Goal: Task Accomplishment & Management: Use online tool/utility

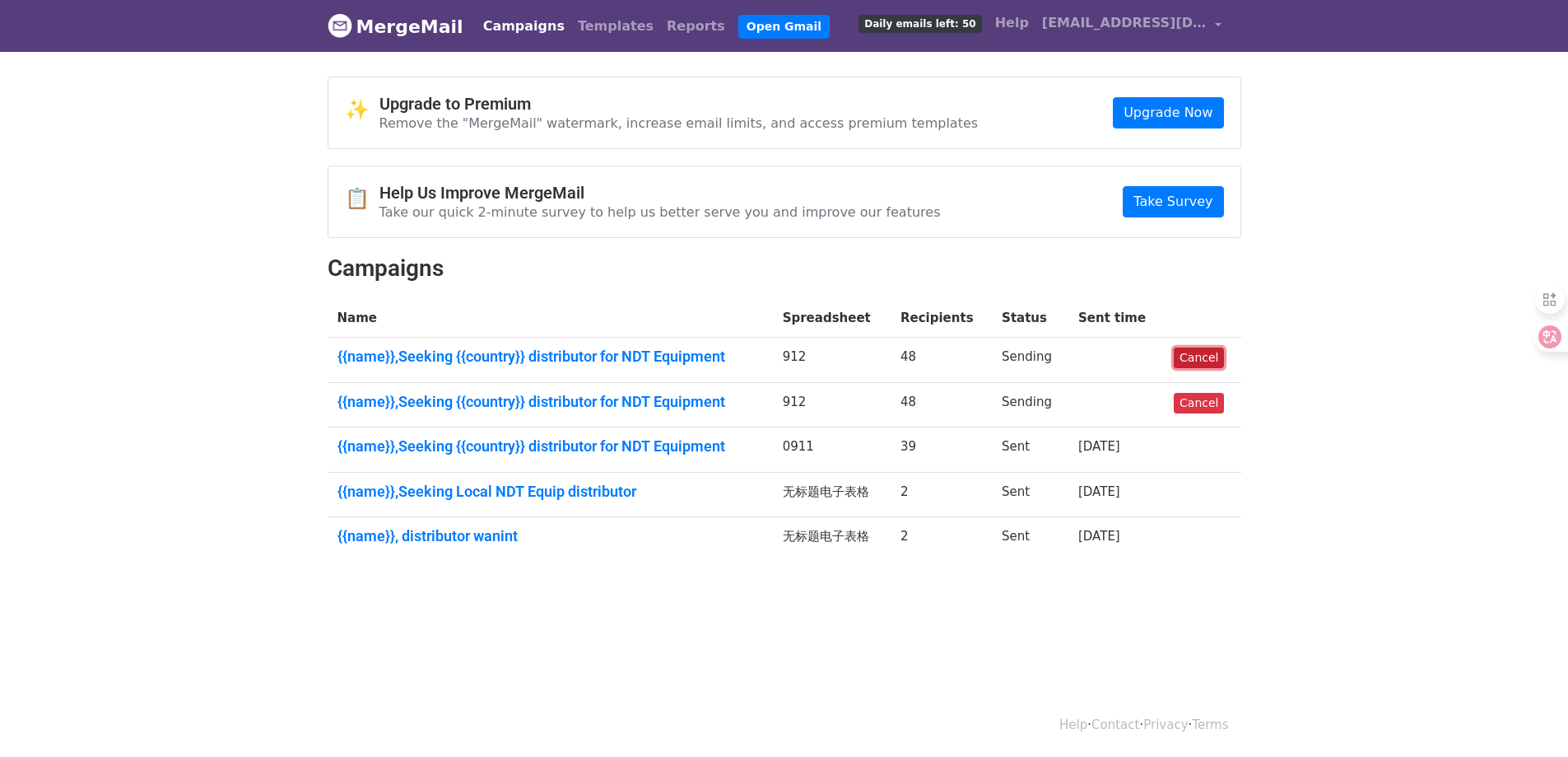
click at [1199, 356] on link "Cancel" at bounding box center [1199, 357] width 50 height 21
click at [659, 405] on link "{{name}},Seeking {{country}} distributor for NDT Equipment" at bounding box center [548, 402] width 422 height 18
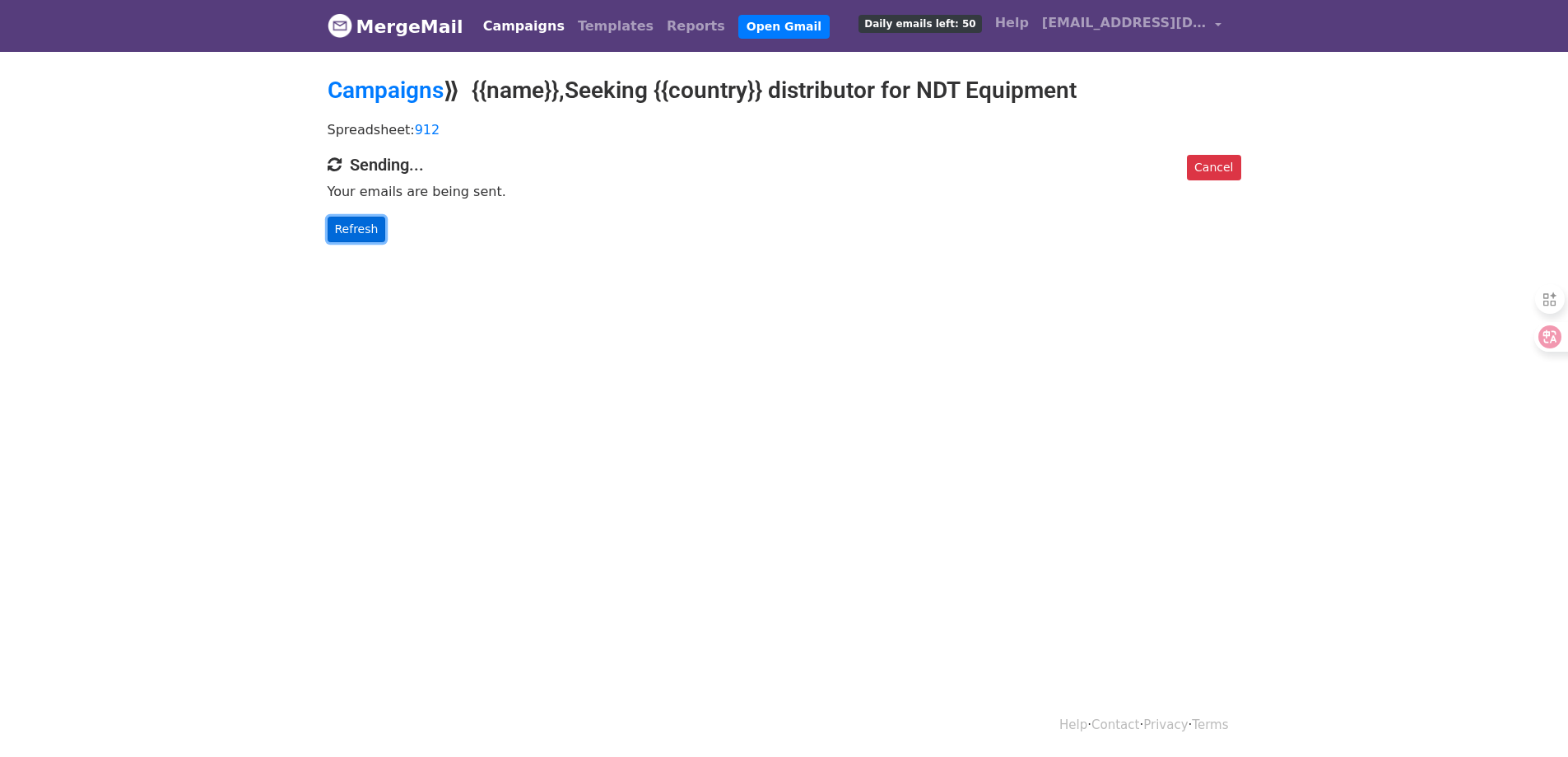
click at [348, 228] on link "Refresh" at bounding box center [356, 229] width 58 height 26
click at [596, 37] on link "Templates" at bounding box center [615, 27] width 89 height 33
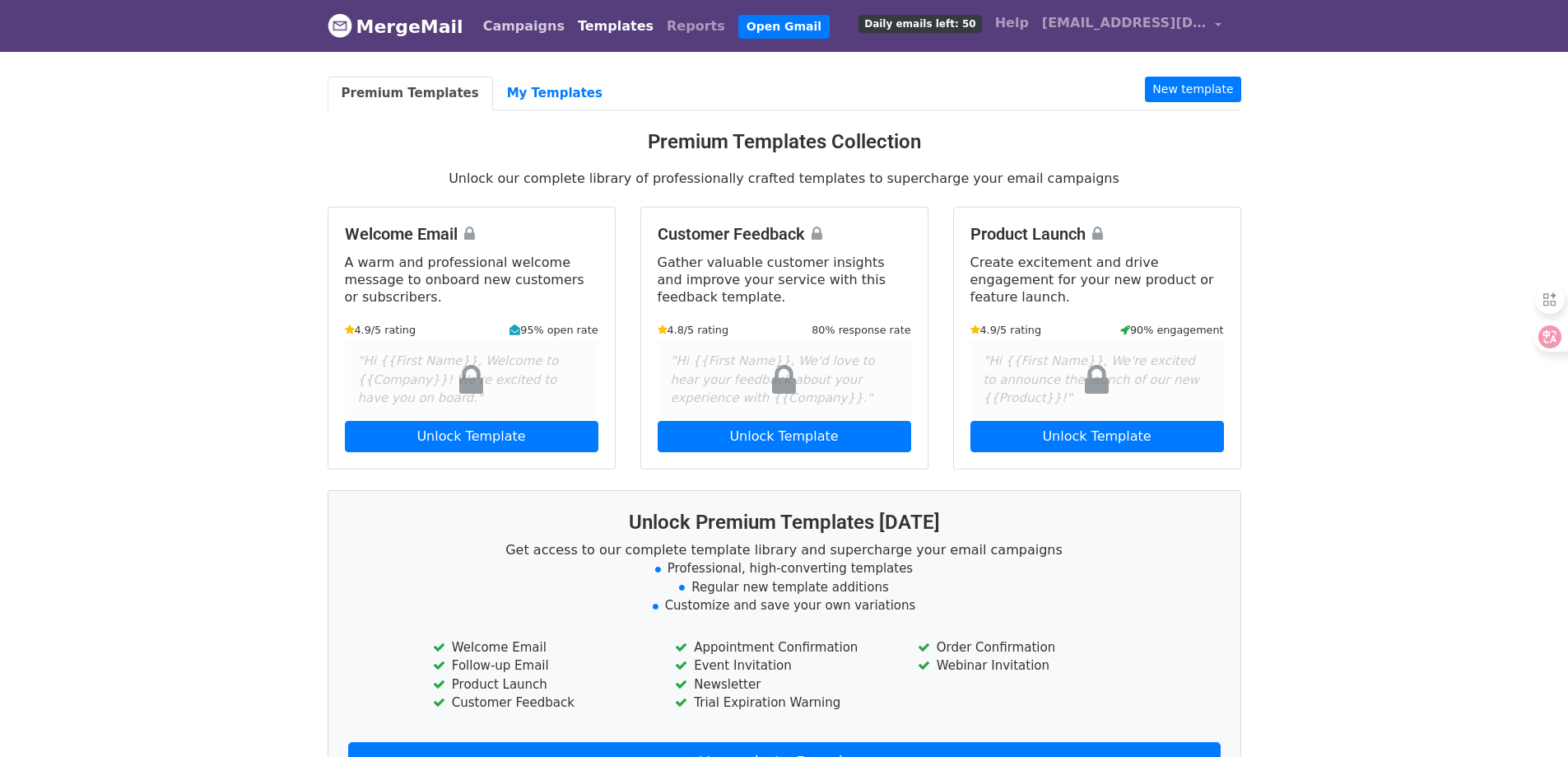
click at [523, 30] on link "Campaigns" at bounding box center [524, 27] width 95 height 33
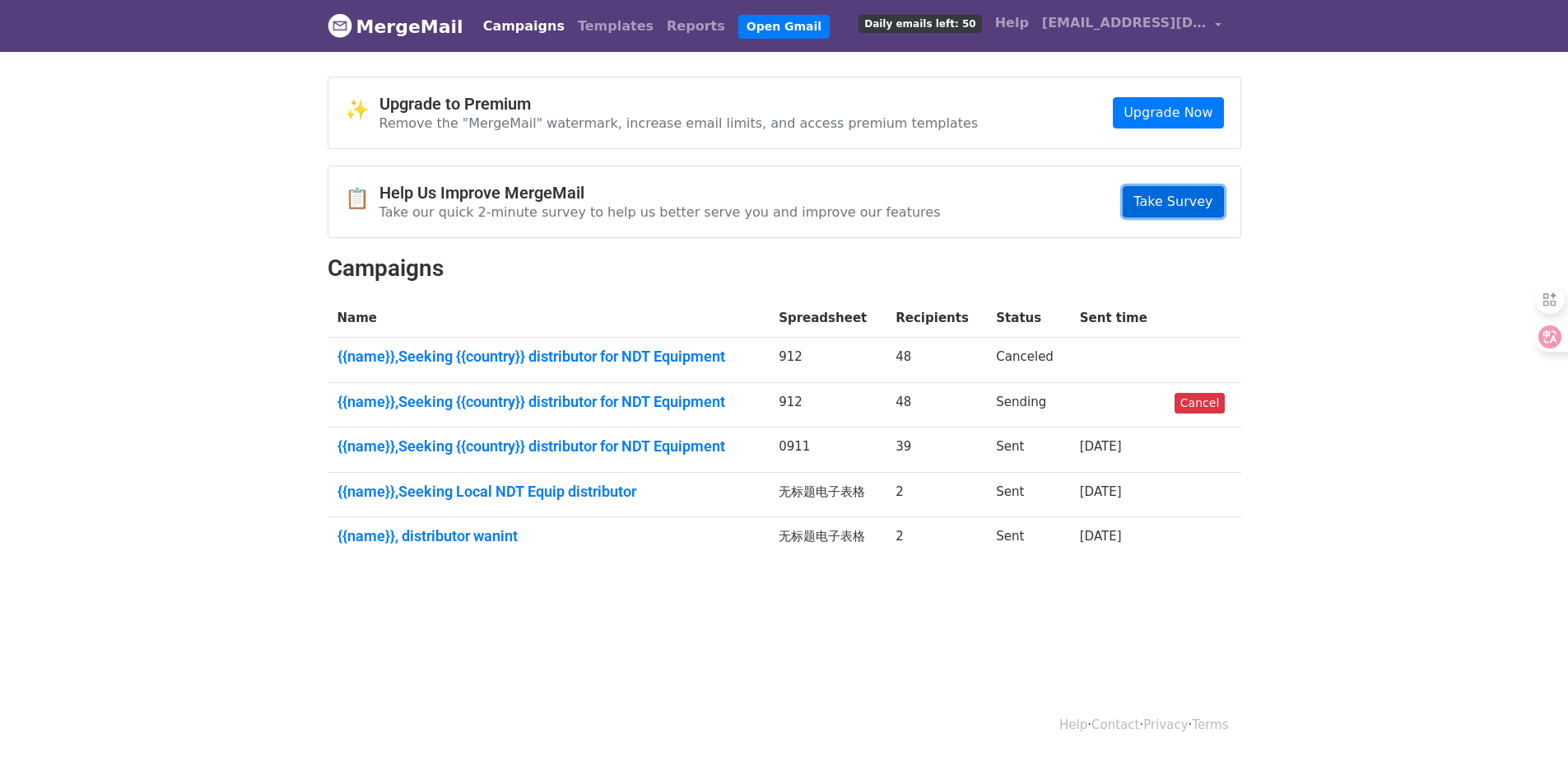
click at [1159, 195] on link "Take Survey" at bounding box center [1173, 202] width 101 height 32
click at [534, 27] on link "Campaigns" at bounding box center [524, 27] width 95 height 33
click at [673, 398] on link "{{name}},Seeking {{country}} distributor for NDT Equipment" at bounding box center [548, 402] width 422 height 18
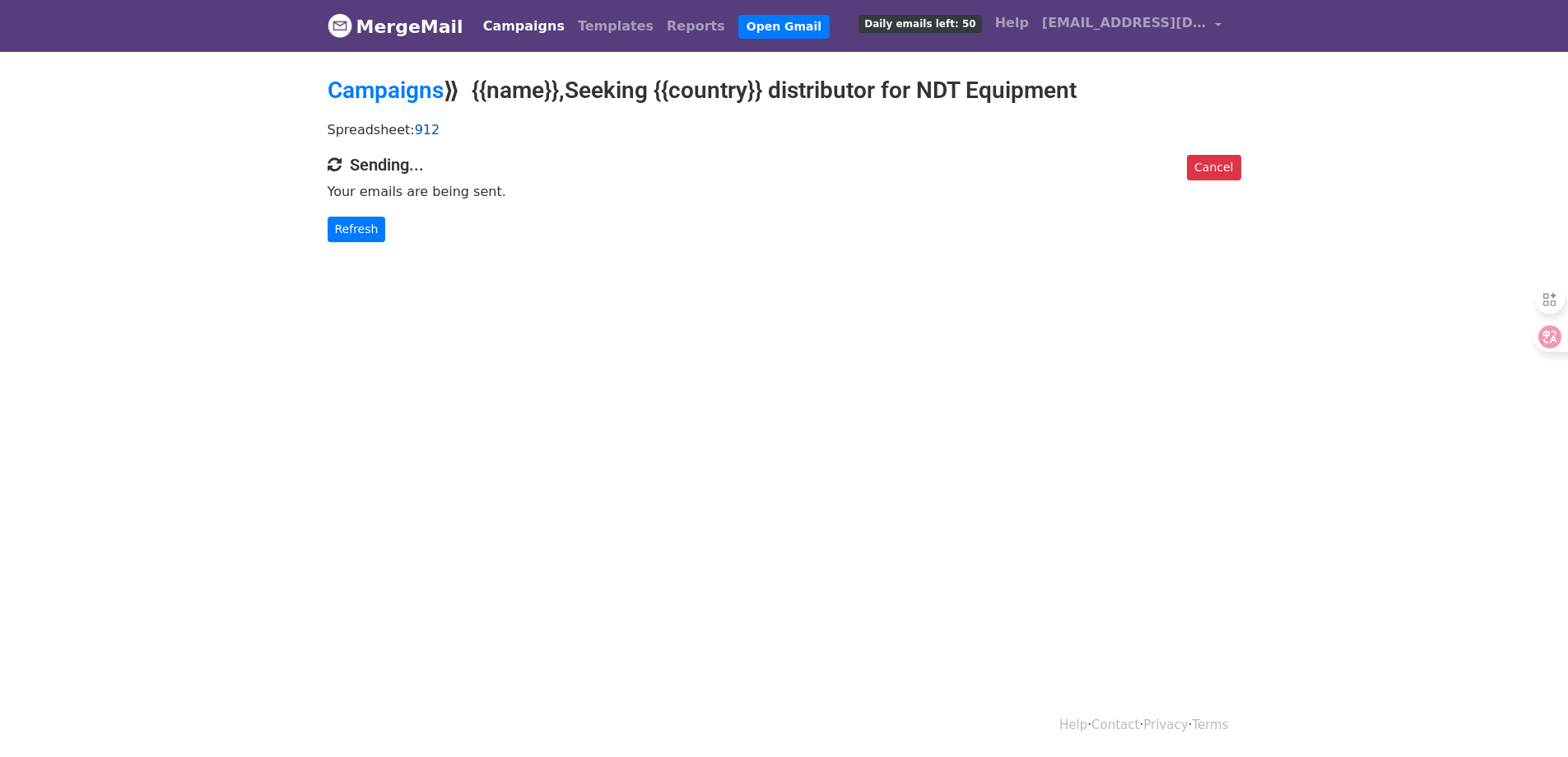
click at [428, 131] on link "912" at bounding box center [427, 129] width 26 height 16
click at [389, 164] on h4 "Sending..." at bounding box center [784, 165] width 913 height 20
click at [422, 16] on link "MergeMail" at bounding box center [395, 27] width 136 height 35
